Goal: Transaction & Acquisition: Purchase product/service

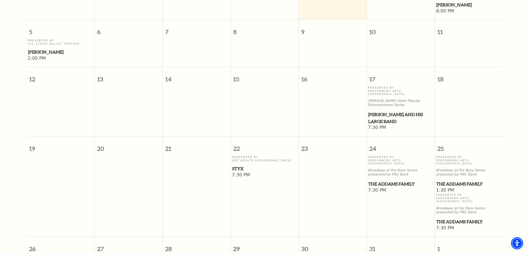
scroll to position [216, 0]
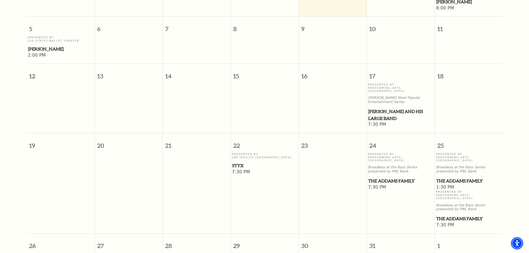
click at [387, 108] on span "[PERSON_NAME] and his Large Band" at bounding box center [401, 115] width 65 height 14
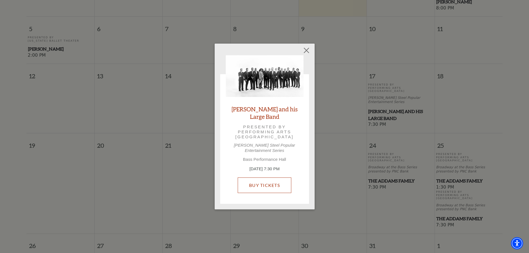
click at [262, 181] on link "Buy Tickets" at bounding box center [265, 186] width 54 height 16
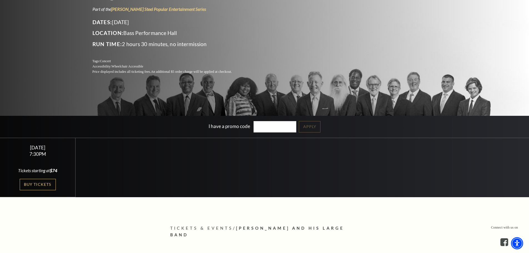
scroll to position [56, 0]
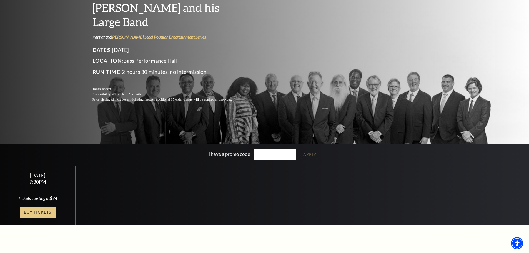
click at [38, 211] on link "Buy Tickets" at bounding box center [38, 212] width 36 height 11
